Goal: Navigation & Orientation: Find specific page/section

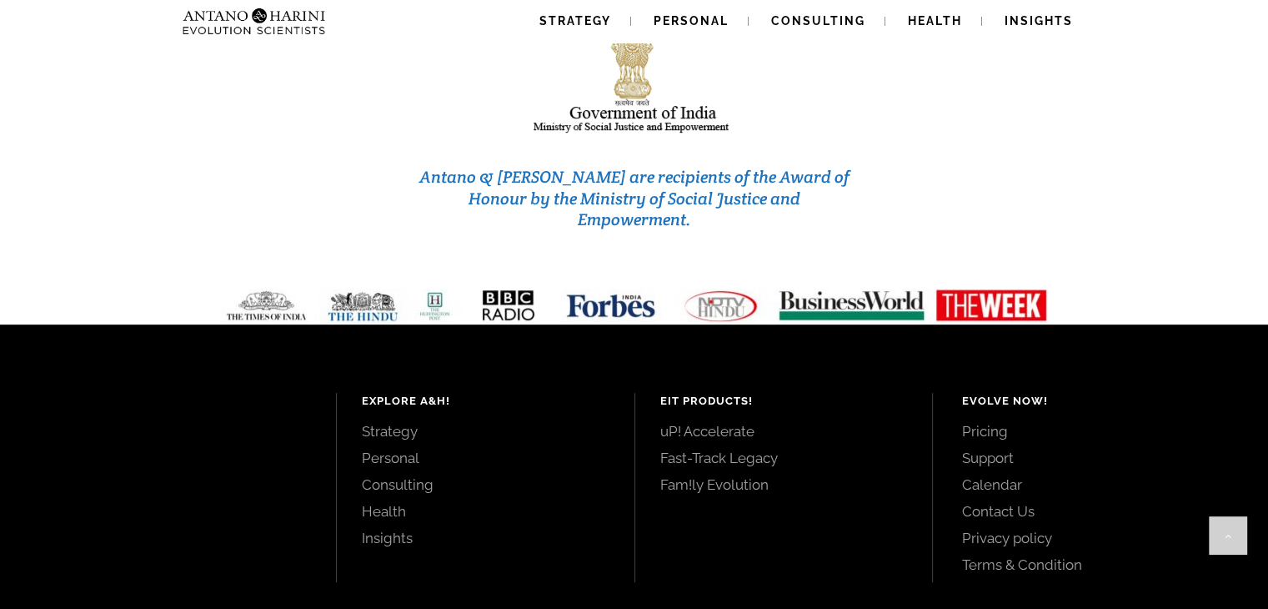
scroll to position [7151, 0]
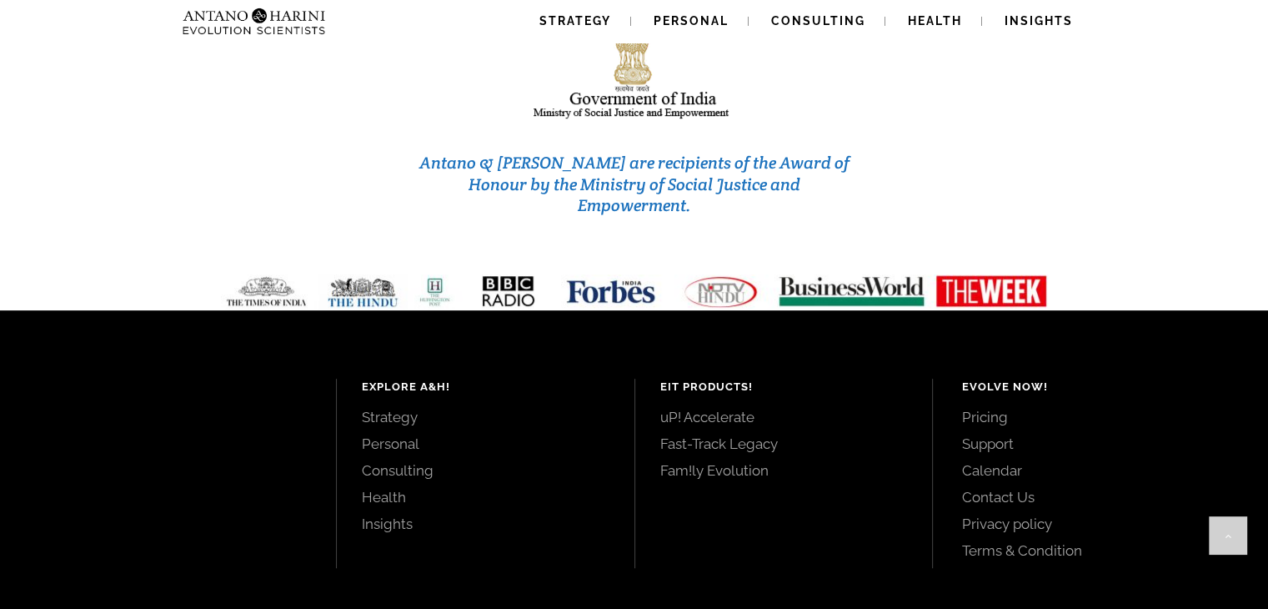
click at [1006, 434] on link "Support" at bounding box center [1096, 443] width 269 height 18
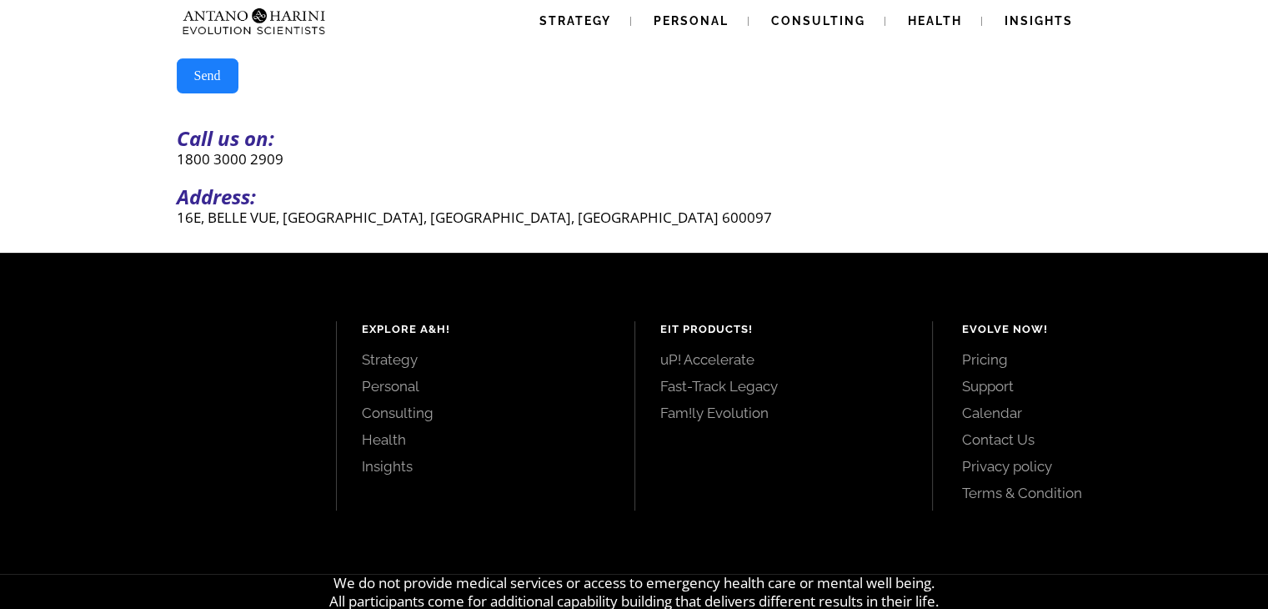
scroll to position [570, 0]
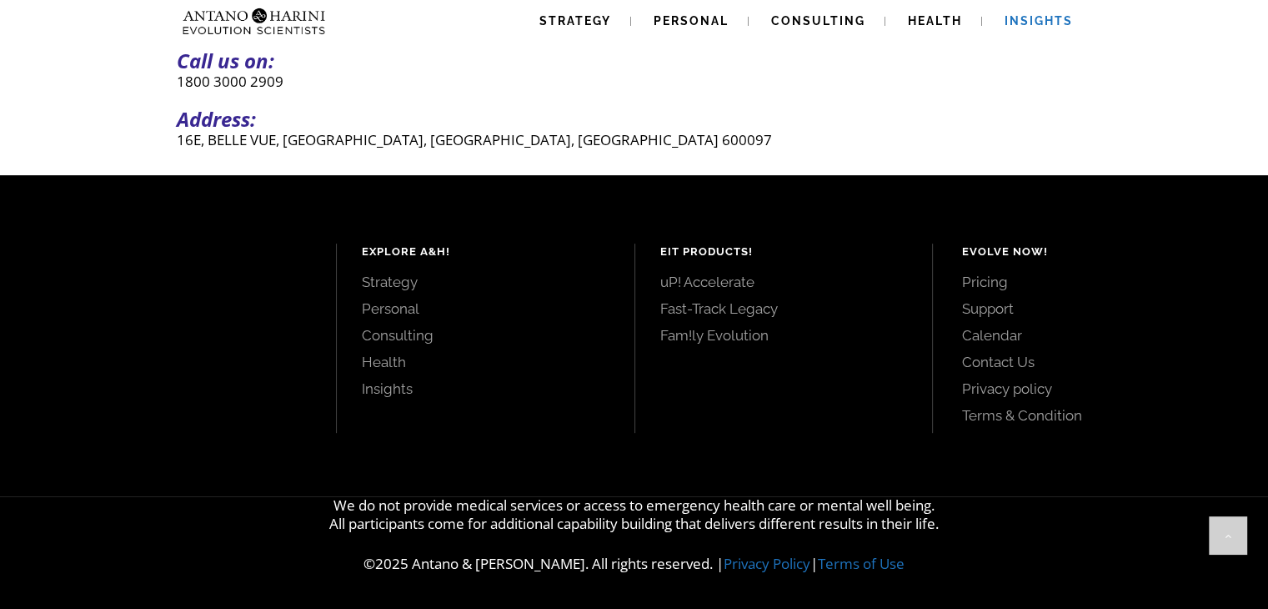
click at [1023, 23] on span "Insights" at bounding box center [1039, 20] width 68 height 13
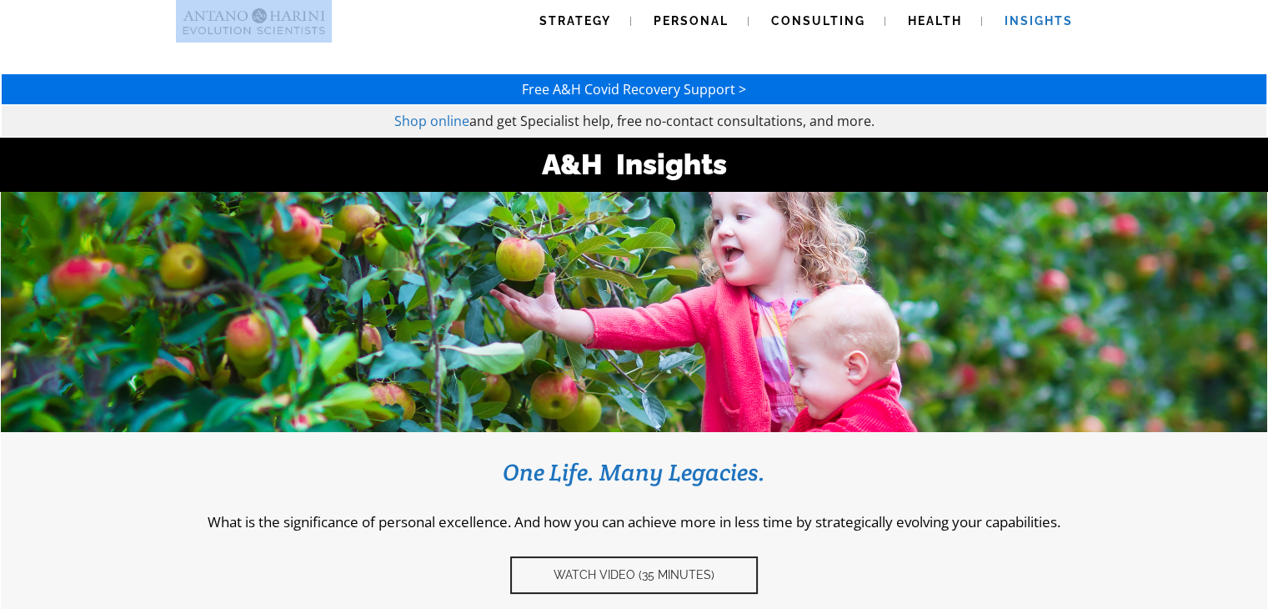
drag, startPoint x: 339, startPoint y: 11, endPoint x: 253, endPoint y: 14, distance: 86.0
click at [253, 14] on div "Strategy Personal Consulting Health Insights Strategy Personal Consulting Healt…" at bounding box center [634, 21] width 917 height 43
click at [402, 57] on div at bounding box center [634, 92] width 1268 height 89
click at [261, 28] on img at bounding box center [221, 21] width 90 height 43
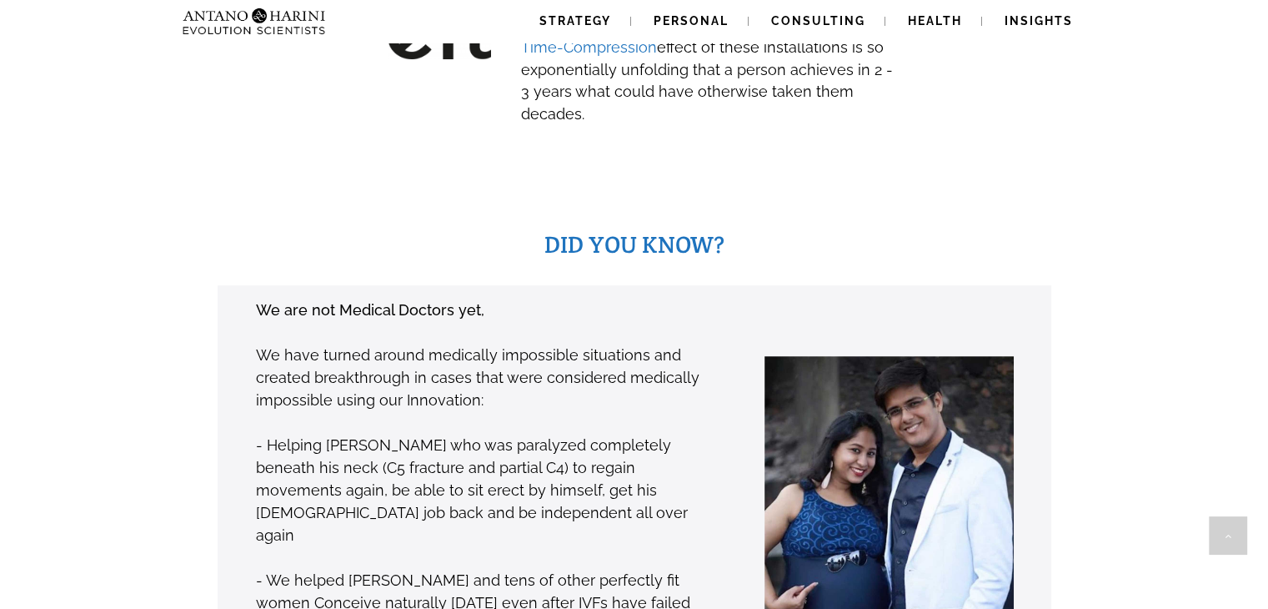
scroll to position [1098, 0]
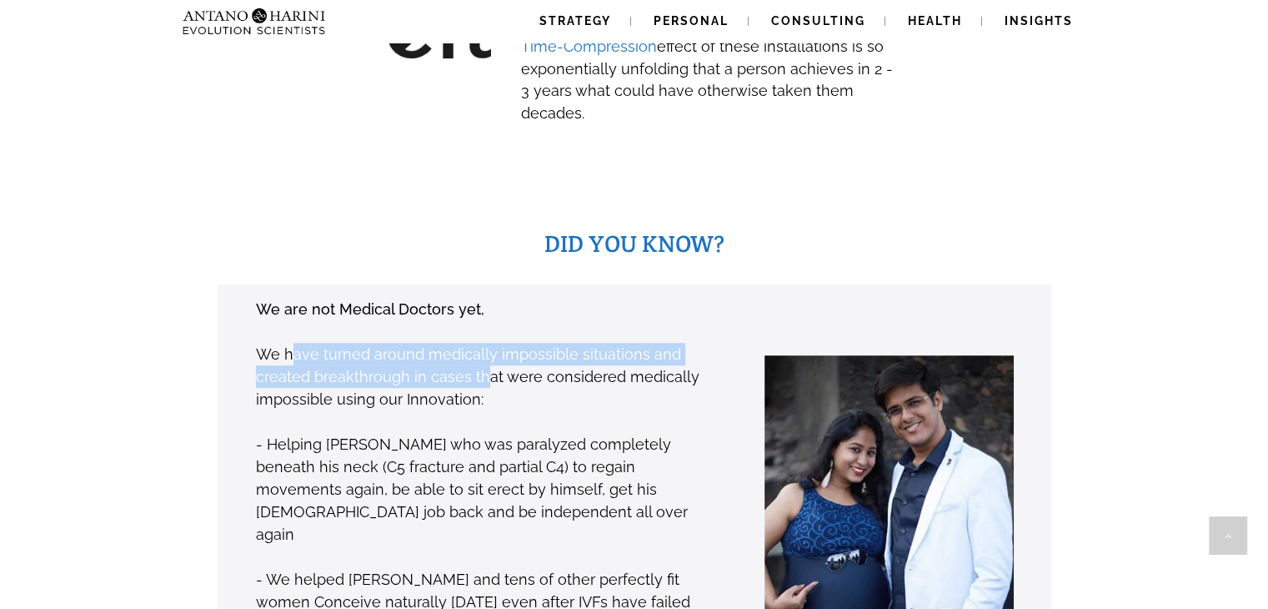
drag, startPoint x: 294, startPoint y: 311, endPoint x: 480, endPoint y: 351, distance: 190.2
click at [480, 351] on p "We have turned around medically impossible situations and created breakthrough …" at bounding box center [484, 377] width 456 height 68
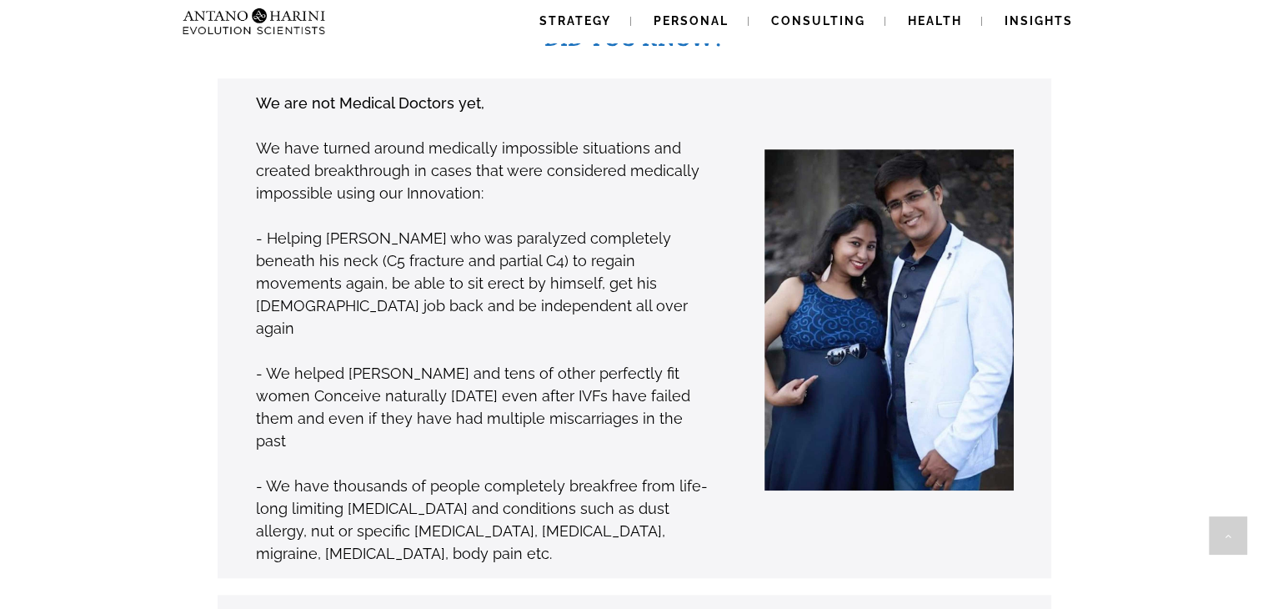
scroll to position [1306, 0]
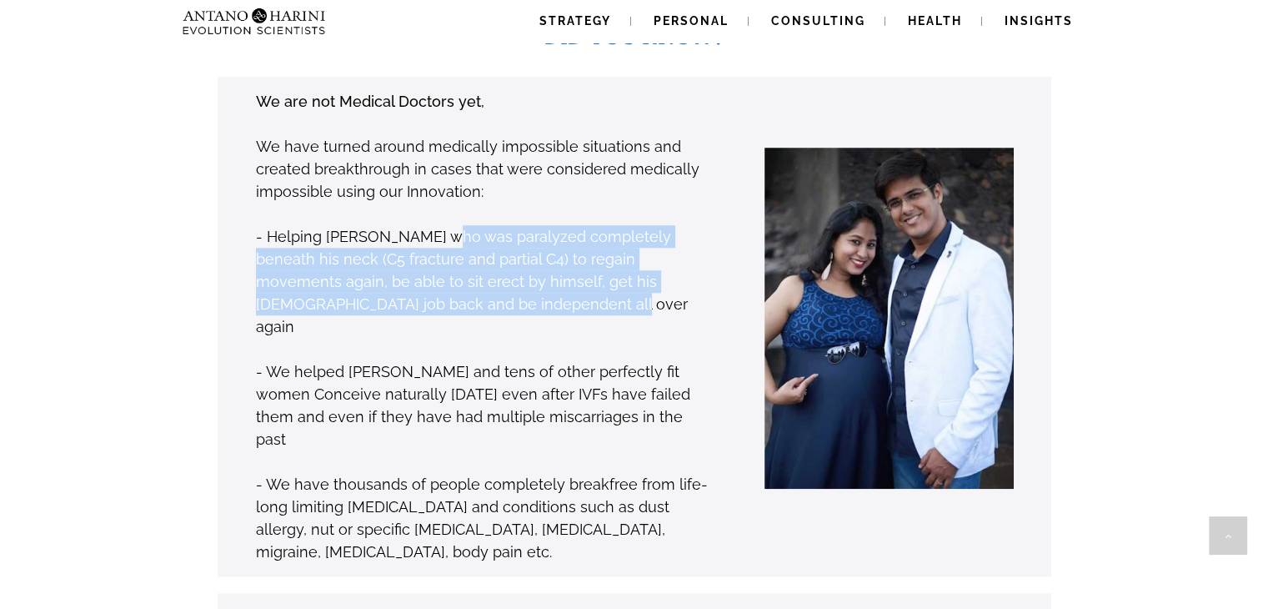
drag, startPoint x: 444, startPoint y: 210, endPoint x: 460, endPoint y: 269, distance: 60.5
click at [460, 269] on p "- Helping Phani Kumar who was paralyzed completely beneath his neck (C5 fractur…" at bounding box center [484, 281] width 456 height 113
click at [460, 269] on p "- Helping [PERSON_NAME] who was paralyzed completely beneath his neck (C5 fract…" at bounding box center [484, 281] width 456 height 113
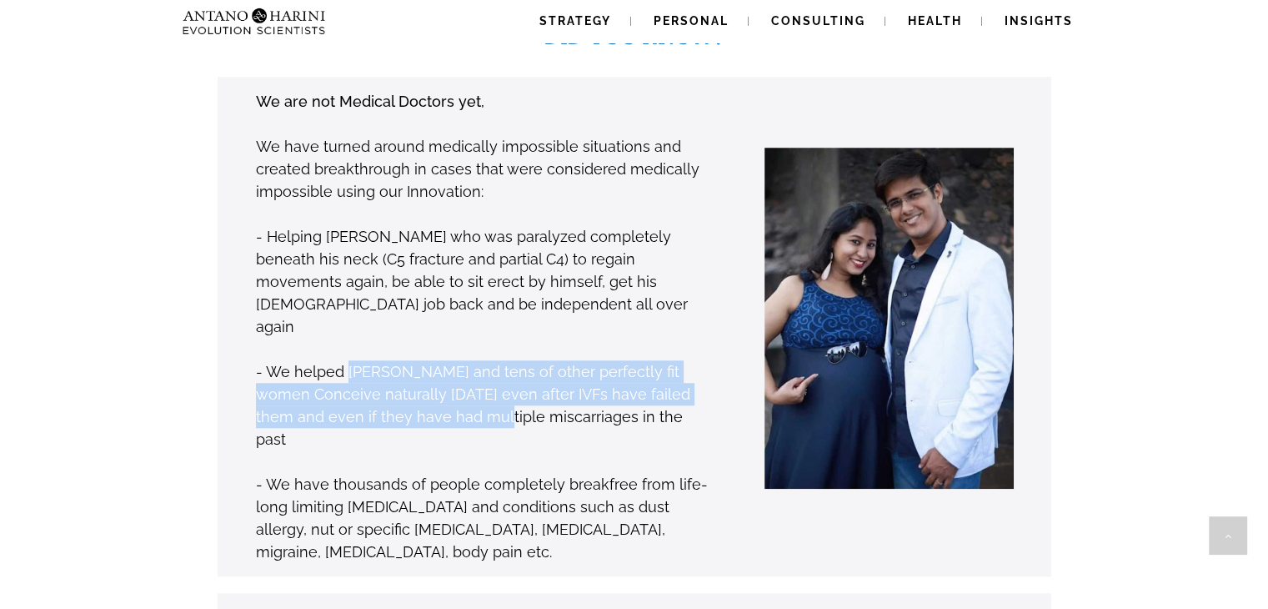
drag, startPoint x: 345, startPoint y: 304, endPoint x: 459, endPoint y: 364, distance: 128.3
click at [459, 364] on p "- We helped [PERSON_NAME] and tens of other perfectly fit women Conceive natura…" at bounding box center [484, 405] width 456 height 90
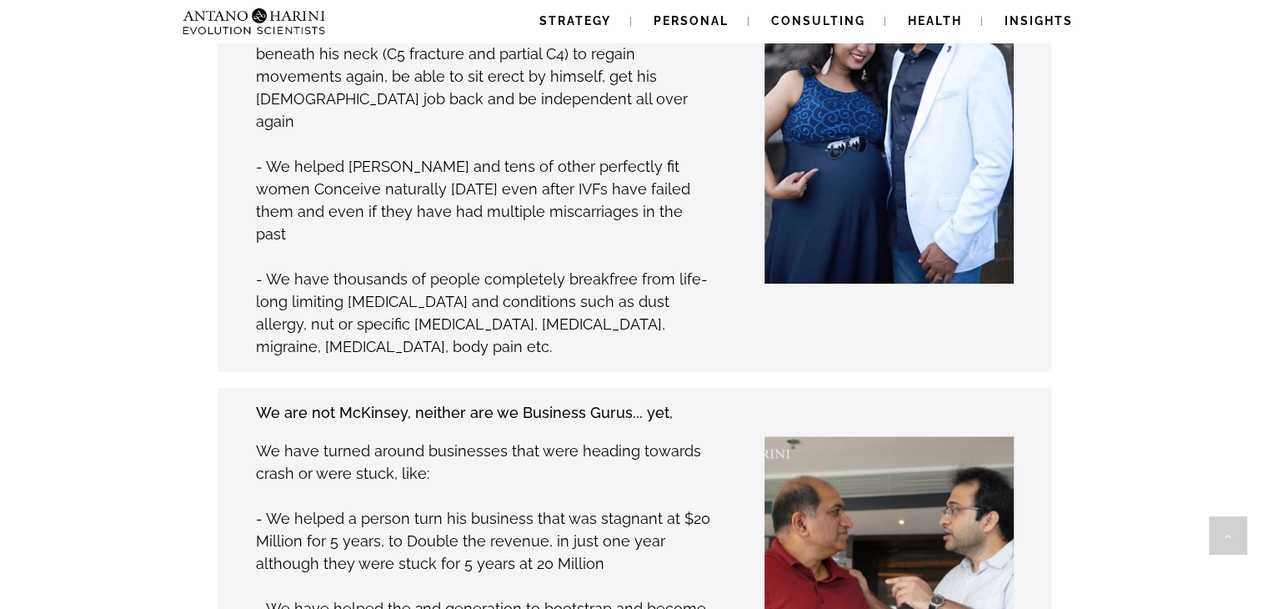
scroll to position [1513, 0]
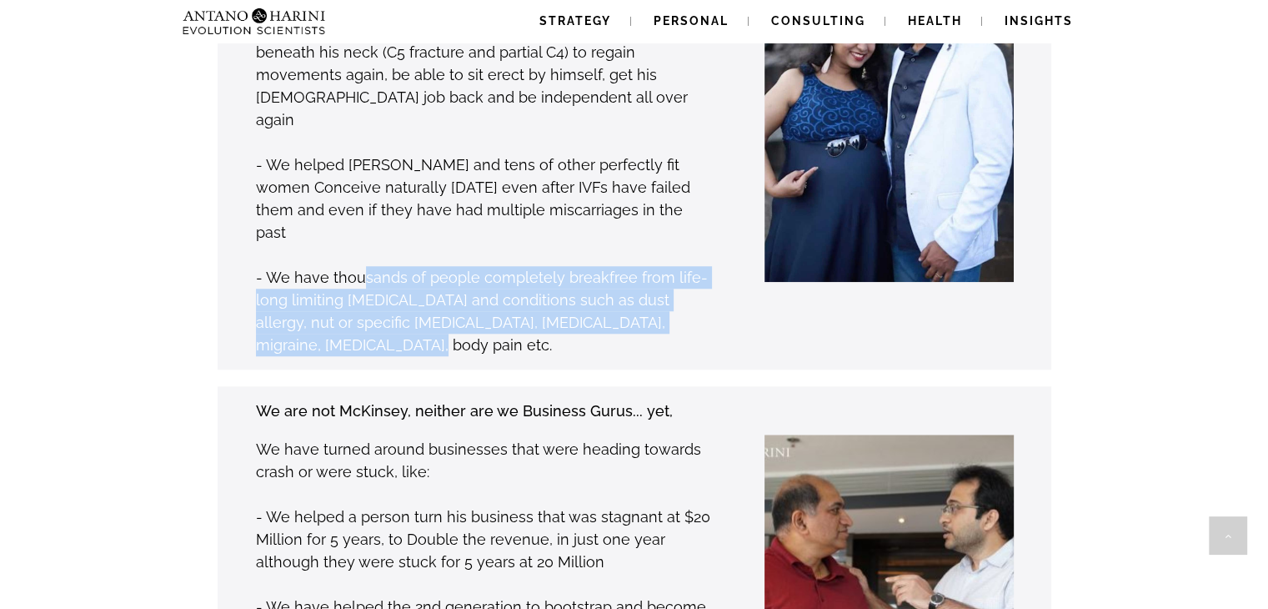
drag, startPoint x: 359, startPoint y: 199, endPoint x: 404, endPoint y: 271, distance: 84.7
click at [404, 271] on p "- We have thousands of people completely breakfree from life-long limiting alle…" at bounding box center [484, 311] width 456 height 90
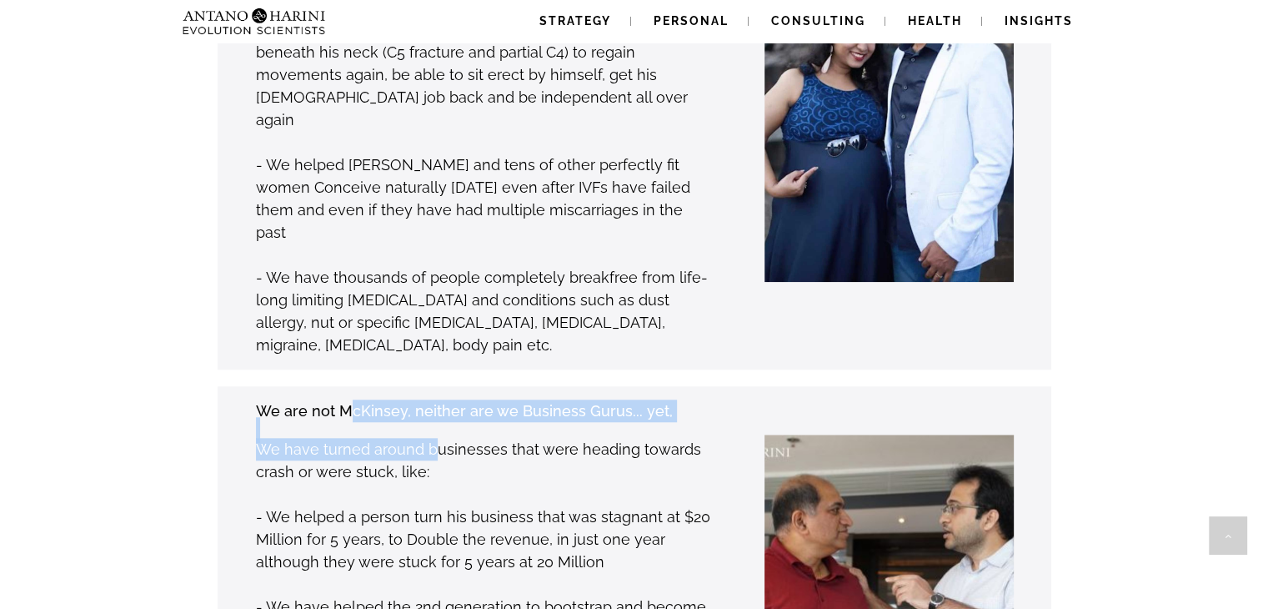
drag, startPoint x: 355, startPoint y: 326, endPoint x: 427, endPoint y: 364, distance: 81.3
click at [427, 399] on div "We are not McKinsey, neither are we Business Gurus... yet, We have turned aroun…" at bounding box center [484, 610] width 458 height 423
click at [427, 438] on p "We have turned around businesses that were heading towards crash or were stuck,…" at bounding box center [484, 460] width 456 height 45
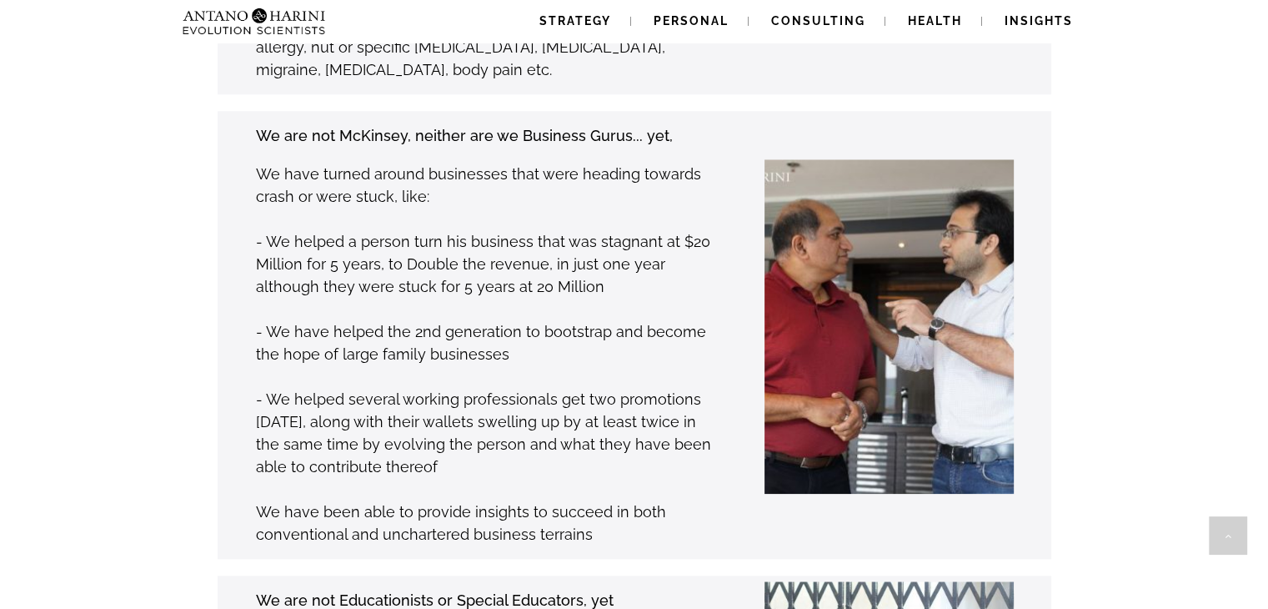
scroll to position [1788, 0]
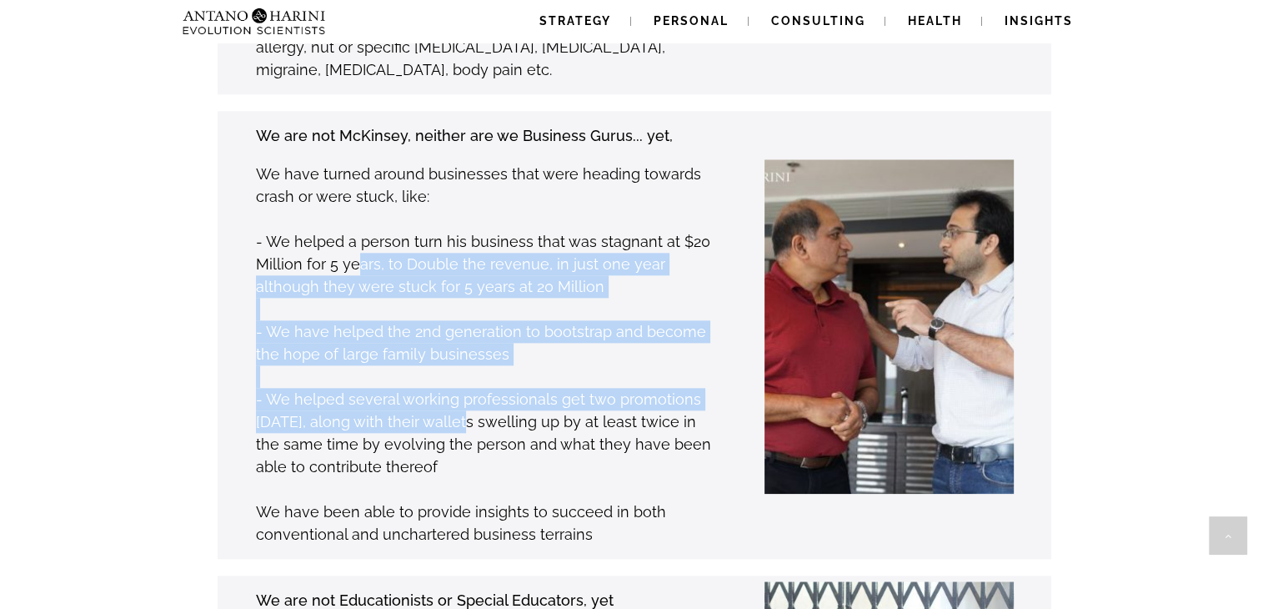
drag, startPoint x: 356, startPoint y: 184, endPoint x: 450, endPoint y: 359, distance: 198.1
click at [444, 345] on div "We are not McKinsey, neither are we Business Gurus... yet, We have turned aroun…" at bounding box center [484, 334] width 458 height 423
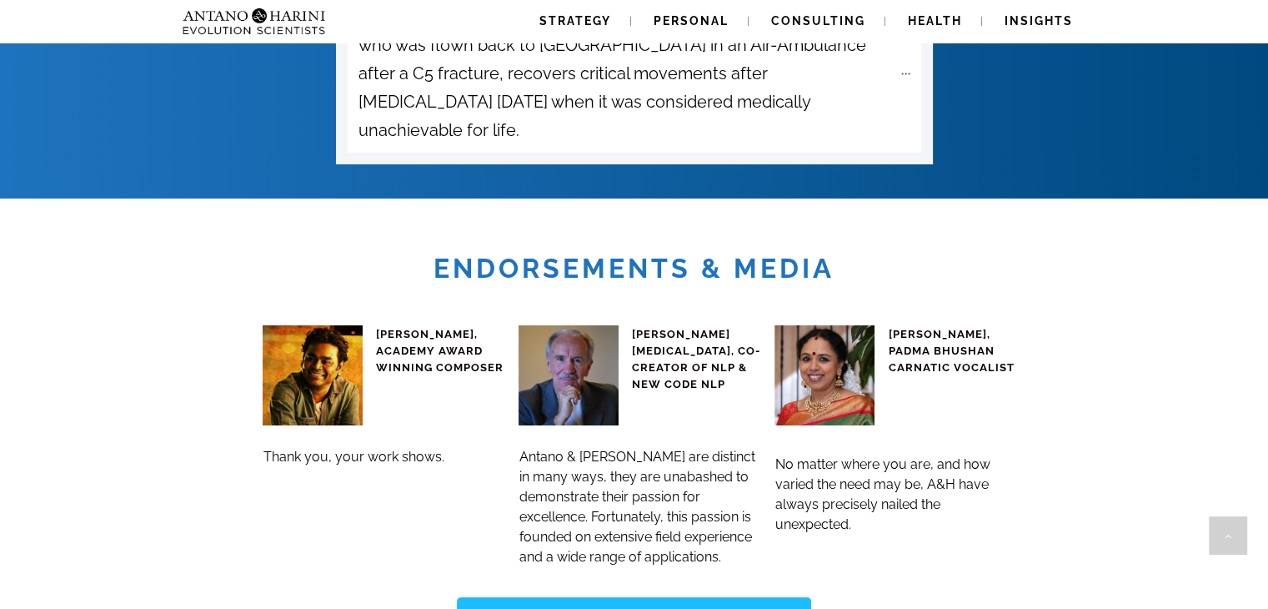
scroll to position [6343, 0]
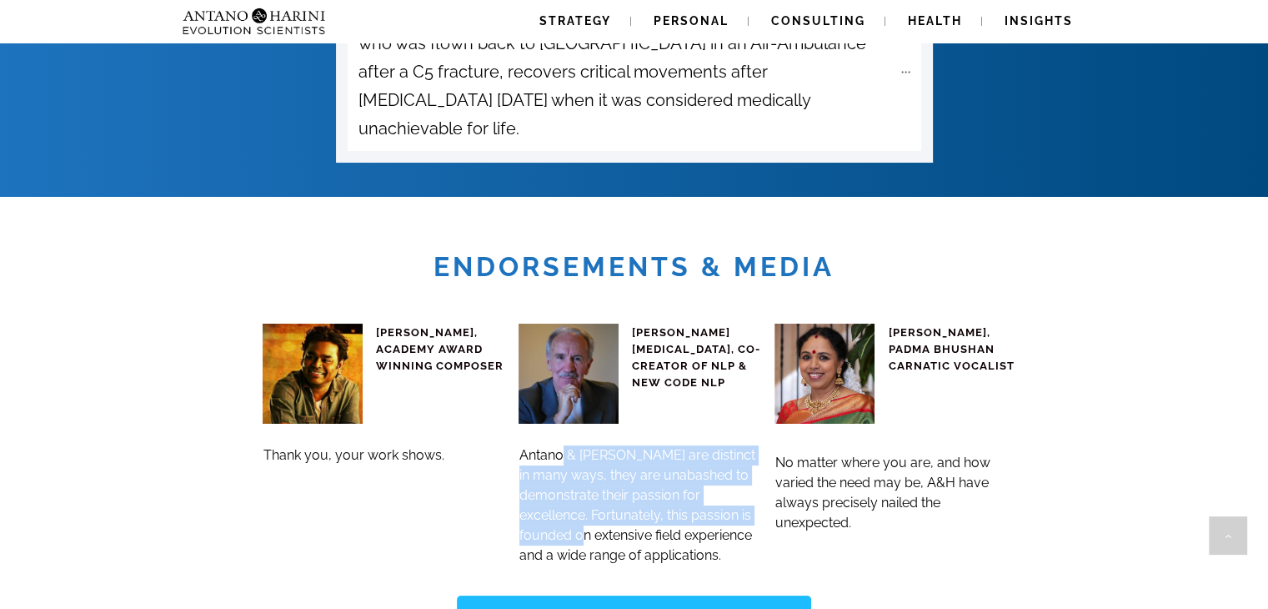
drag, startPoint x: 564, startPoint y: 351, endPoint x: 625, endPoint y: 424, distance: 94.7
click at [625, 447] on span "Antano & Harini are distinct in many ways, they are unabashed to demonstrate th…" at bounding box center [638, 505] width 236 height 116
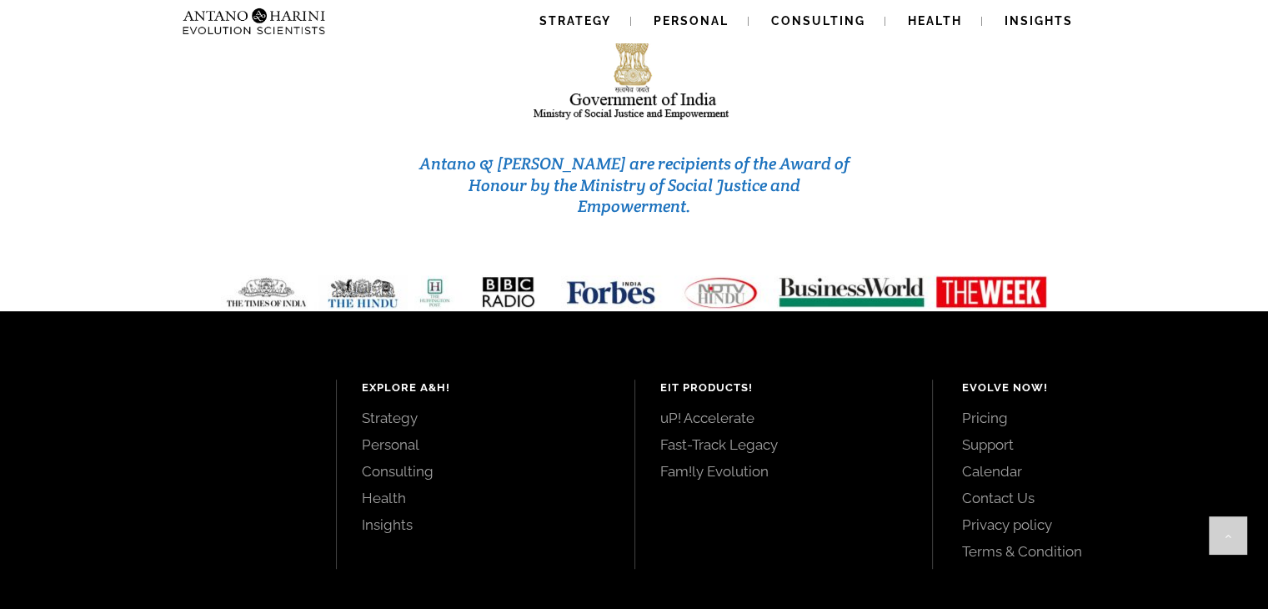
scroll to position [7151, 0]
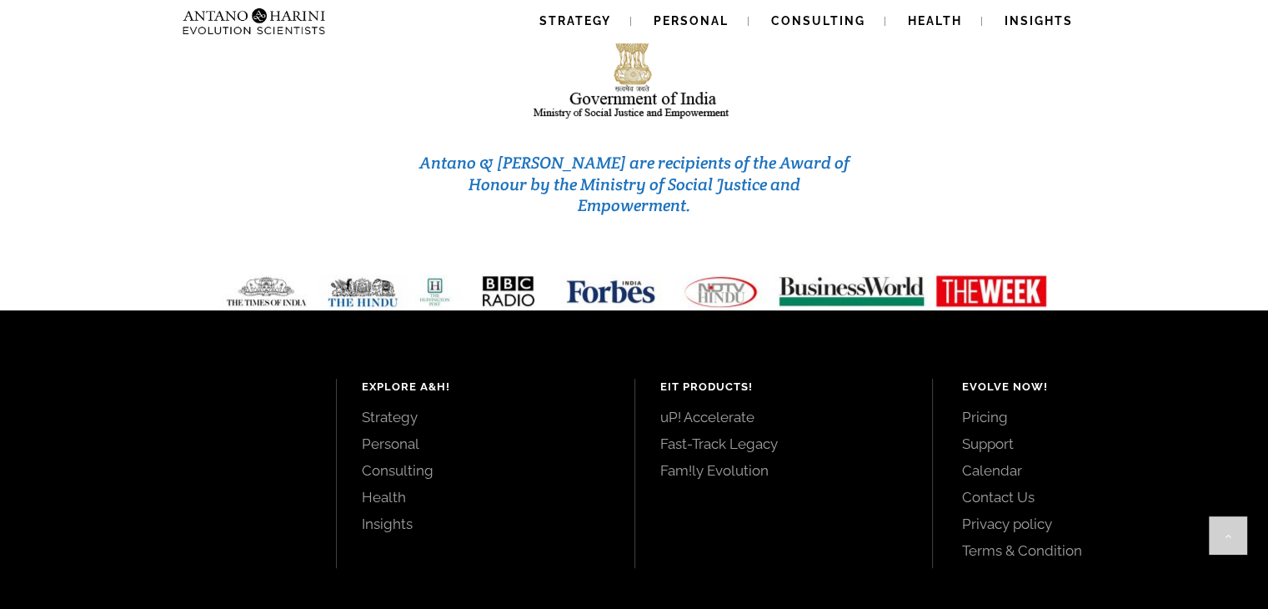
click at [981, 408] on link "Pricing" at bounding box center [1096, 417] width 269 height 18
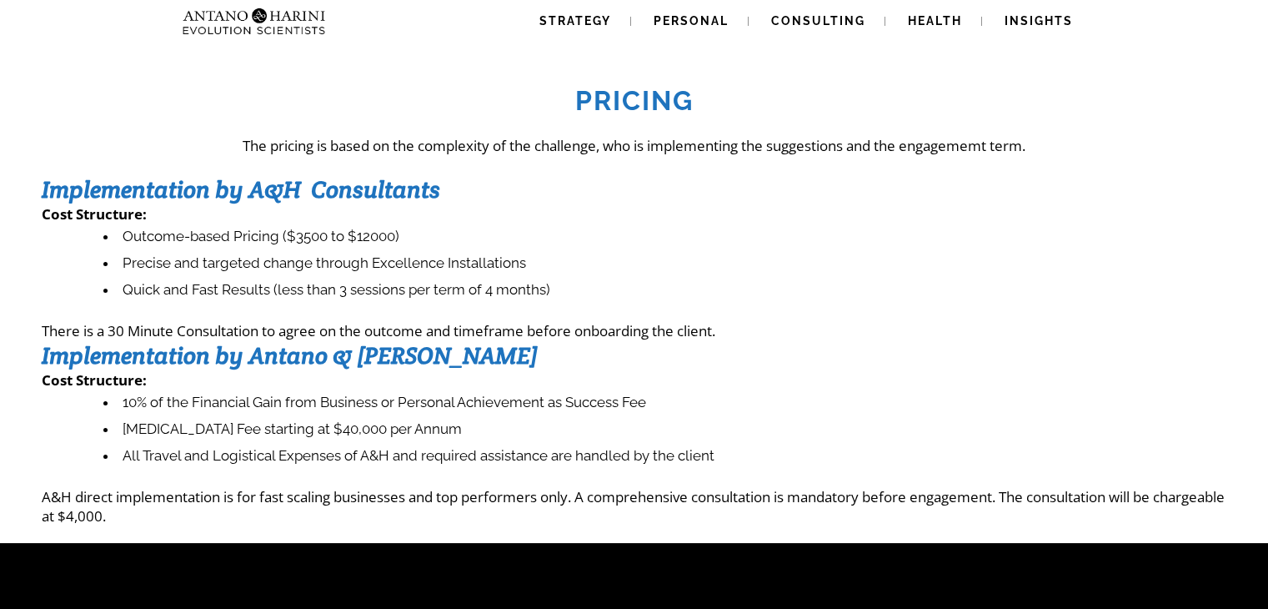
click at [271, 26] on img at bounding box center [254, 21] width 157 height 43
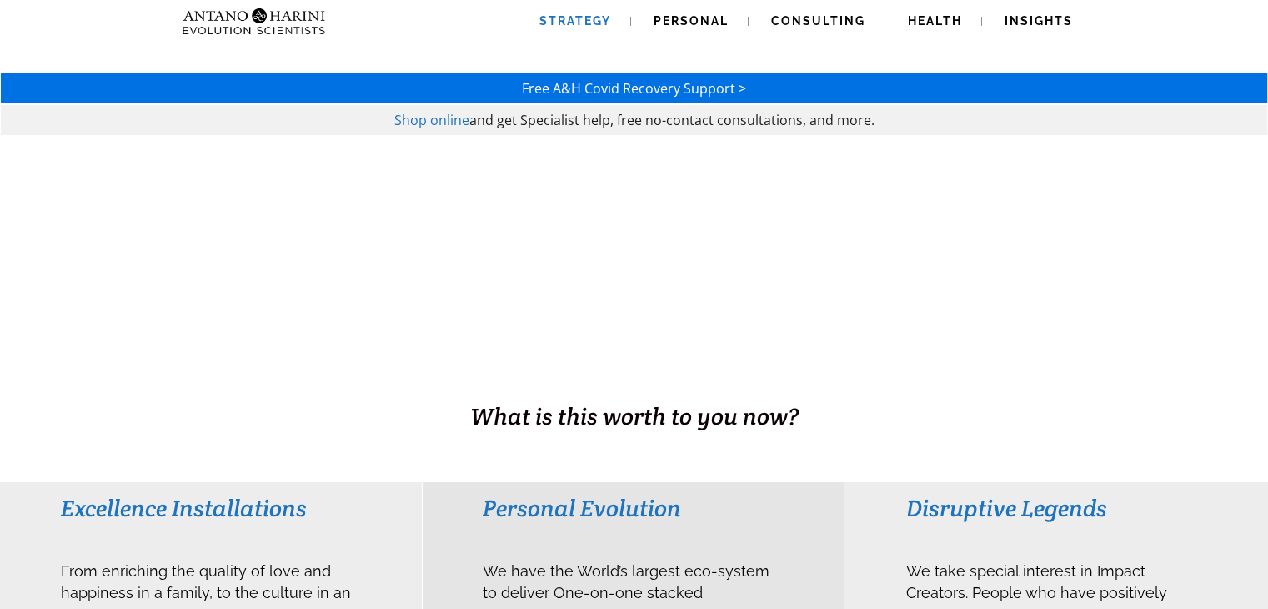
click at [559, 23] on span "Strategy" at bounding box center [576, 20] width 72 height 13
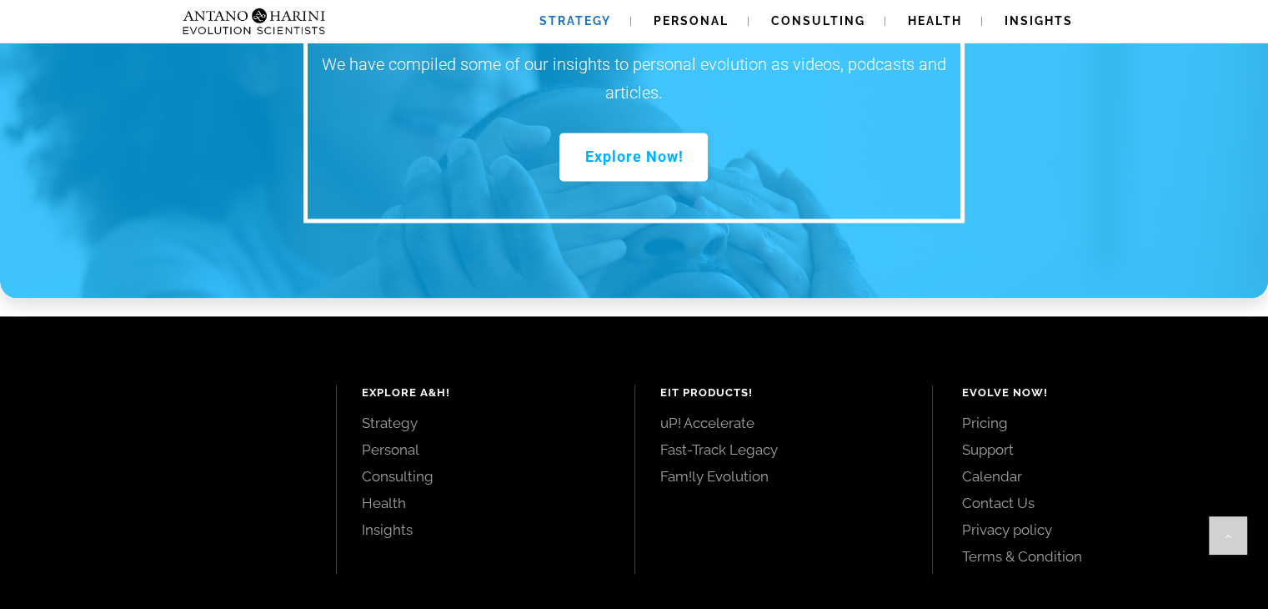
scroll to position [2445, 0]
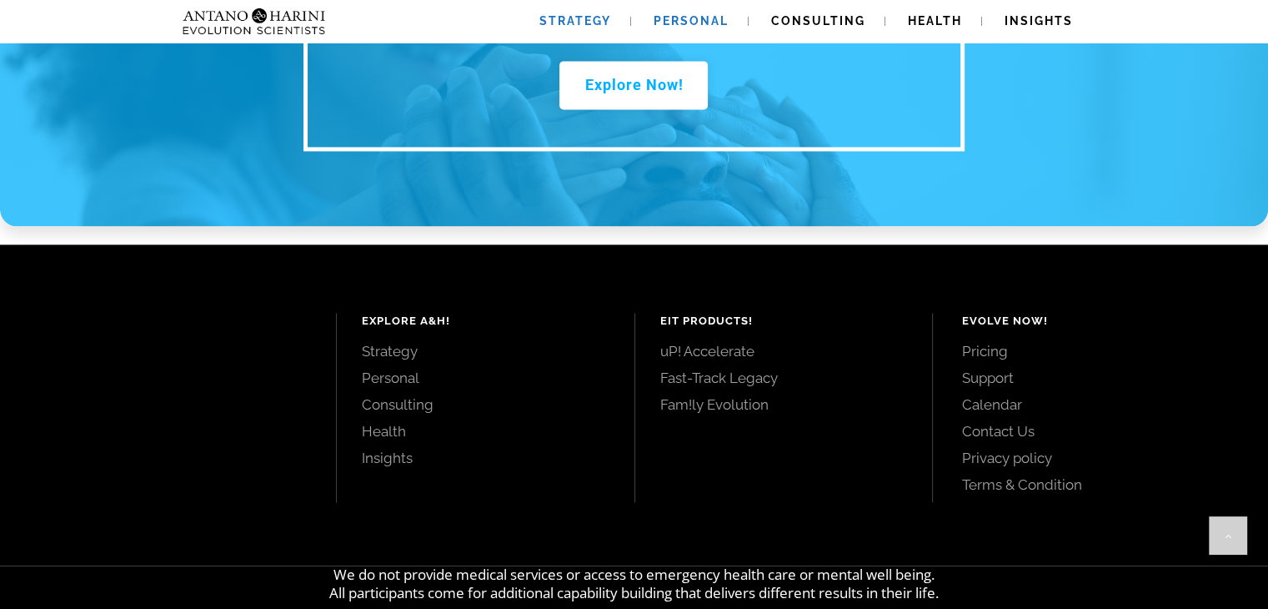
click at [700, 25] on span "Personal" at bounding box center [691, 20] width 75 height 13
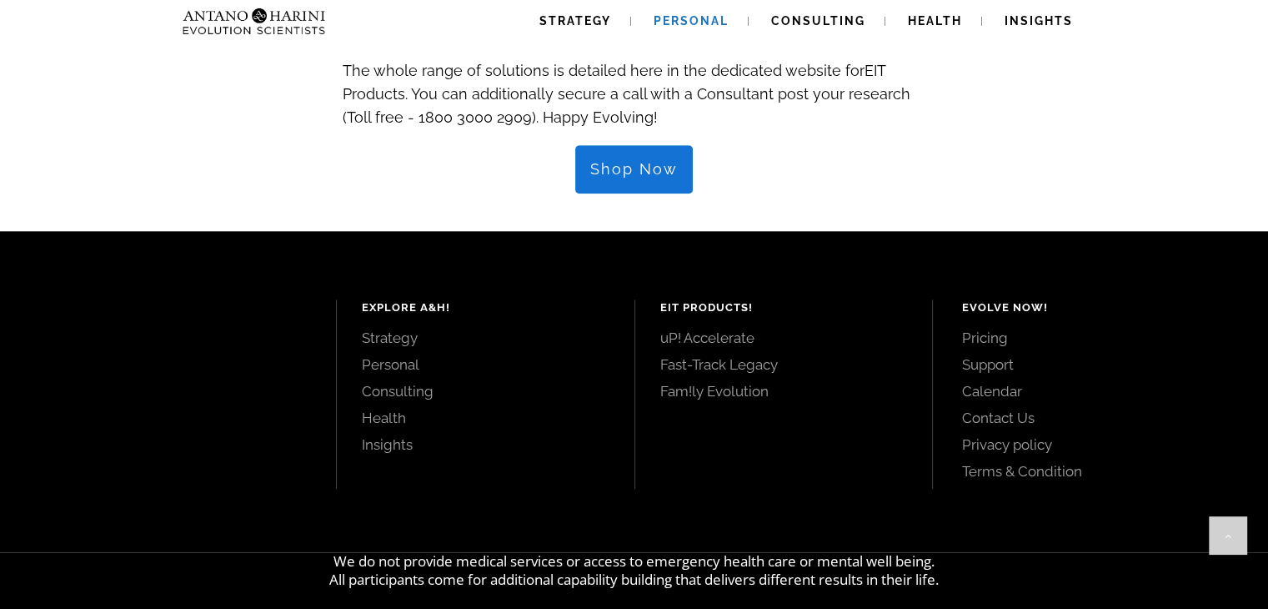
scroll to position [1971, 0]
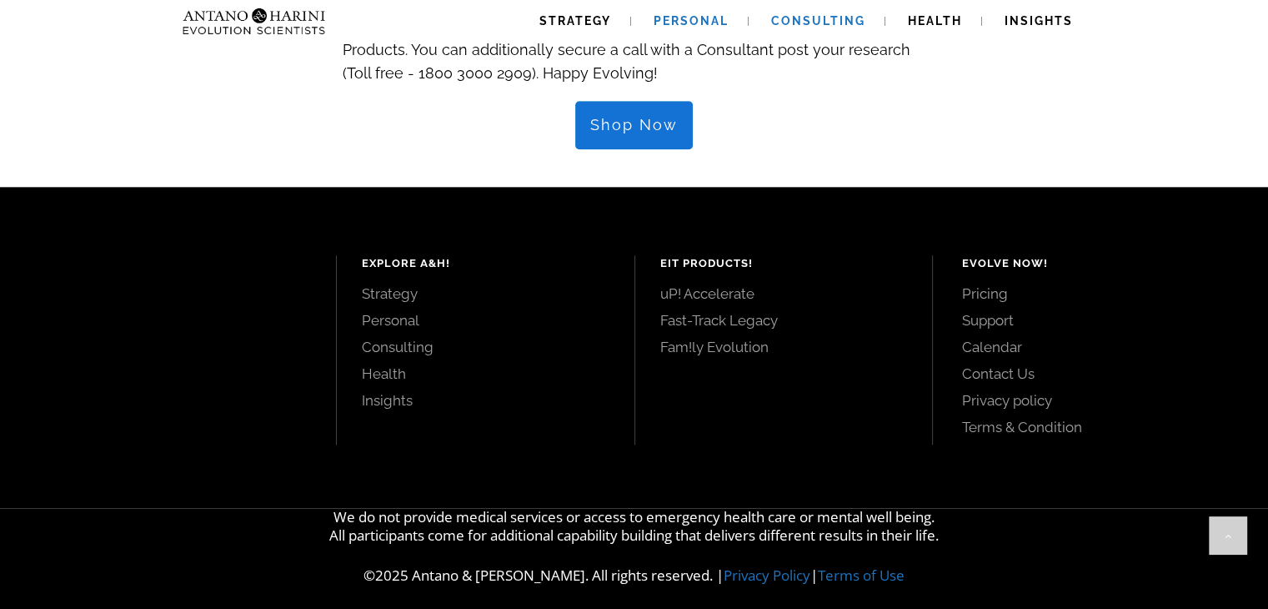
click at [810, 18] on span "Consulting" at bounding box center [818, 20] width 94 height 13
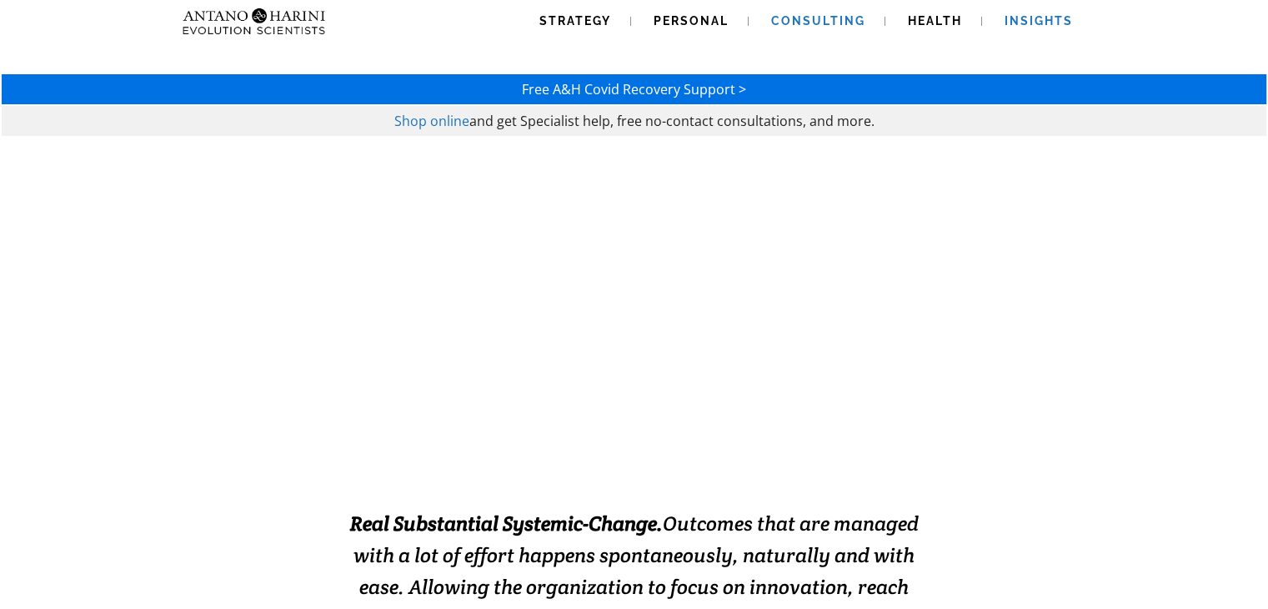
click at [1005, 23] on span "Insights" at bounding box center [1039, 20] width 68 height 13
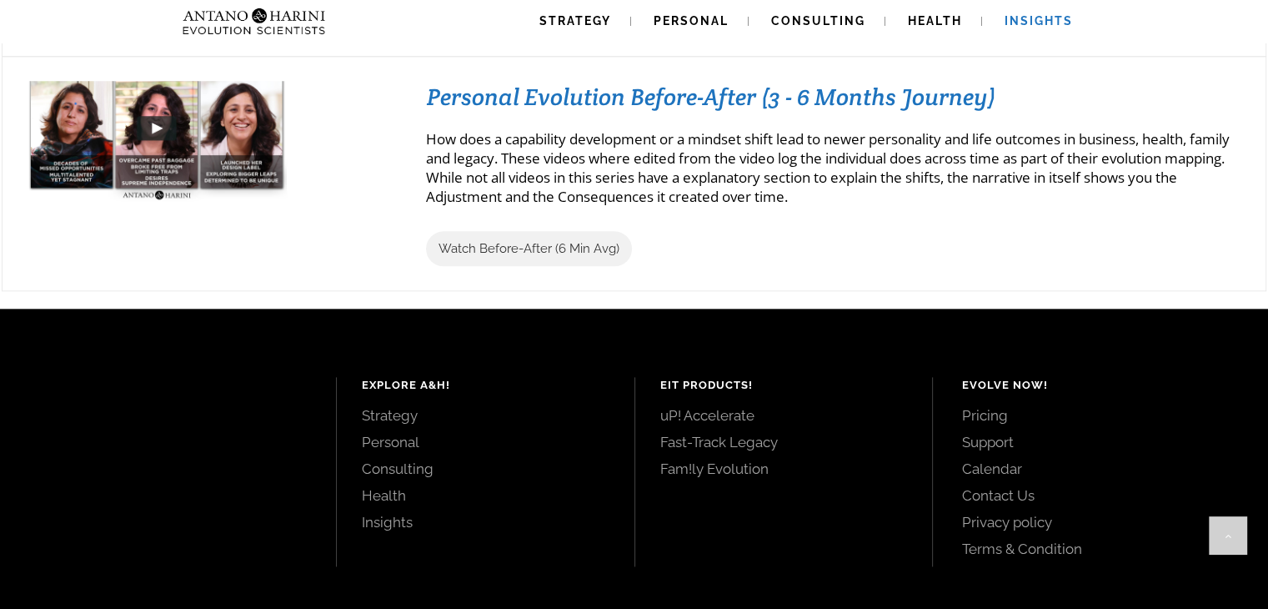
scroll to position [2078, 0]
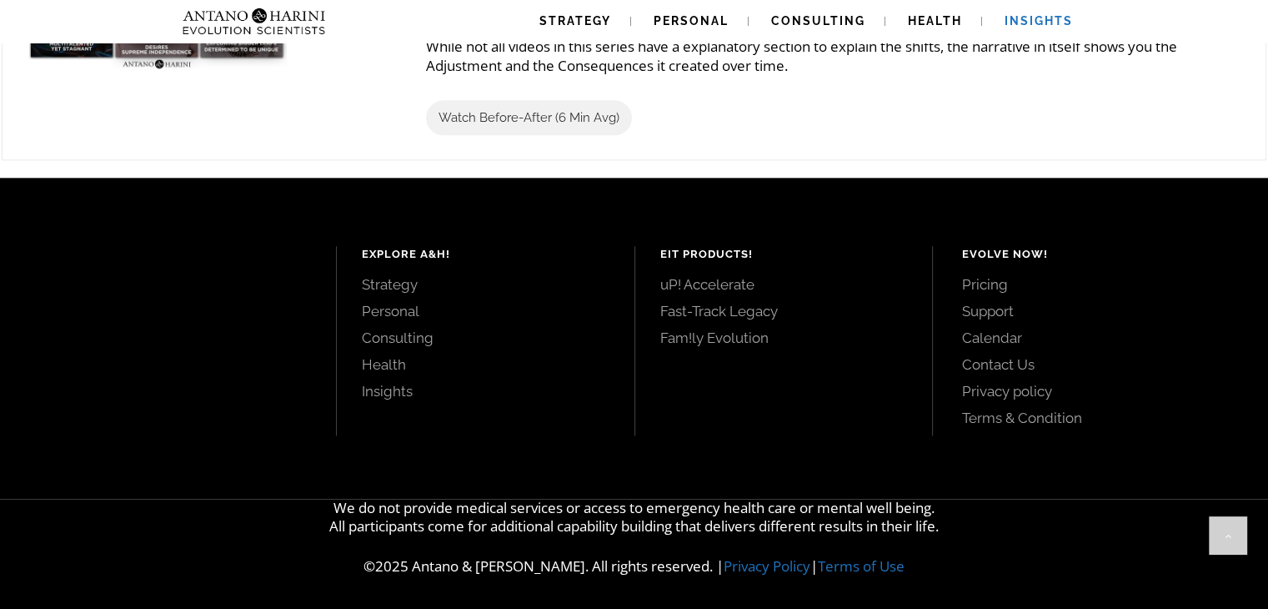
click at [999, 311] on link "Support" at bounding box center [1096, 311] width 269 height 18
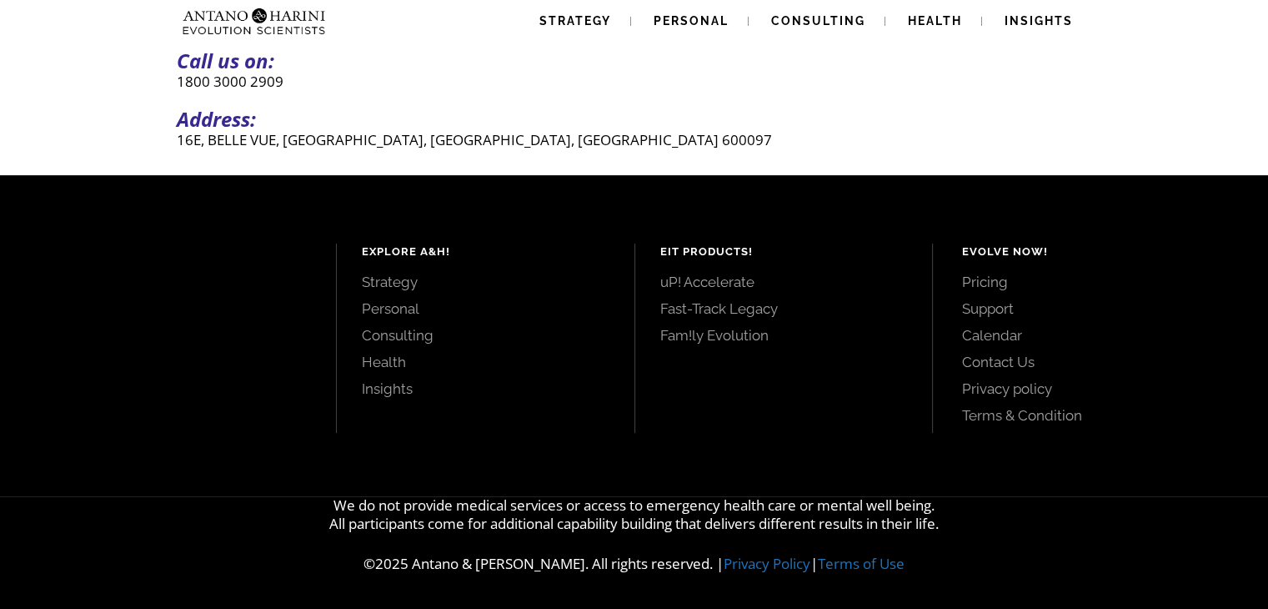
scroll to position [570, 0]
click at [996, 360] on link "Contact Us" at bounding box center [1096, 362] width 269 height 18
